Goal: Information Seeking & Learning: Learn about a topic

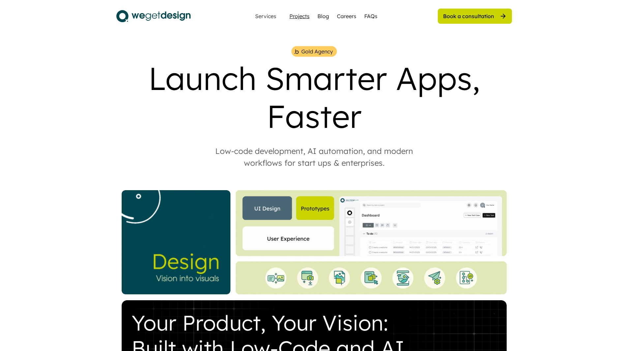
click at [294, 16] on div "Projects" at bounding box center [300, 16] width 20 height 8
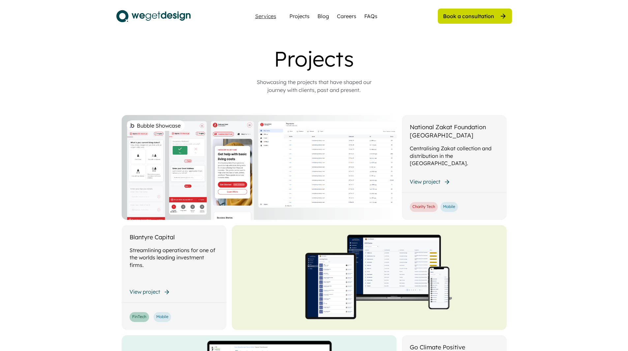
click at [264, 15] on div "Services" at bounding box center [266, 16] width 26 height 5
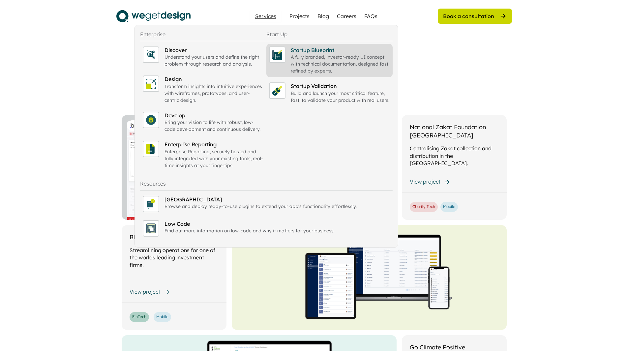
click at [327, 55] on div "A fully branded, investor-ready UI concept with technical documentation, design…" at bounding box center [340, 64] width 99 height 21
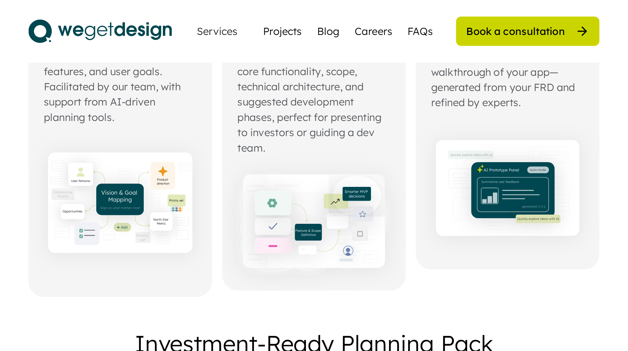
scroll to position [231, 0]
